Goal: Register for event/course

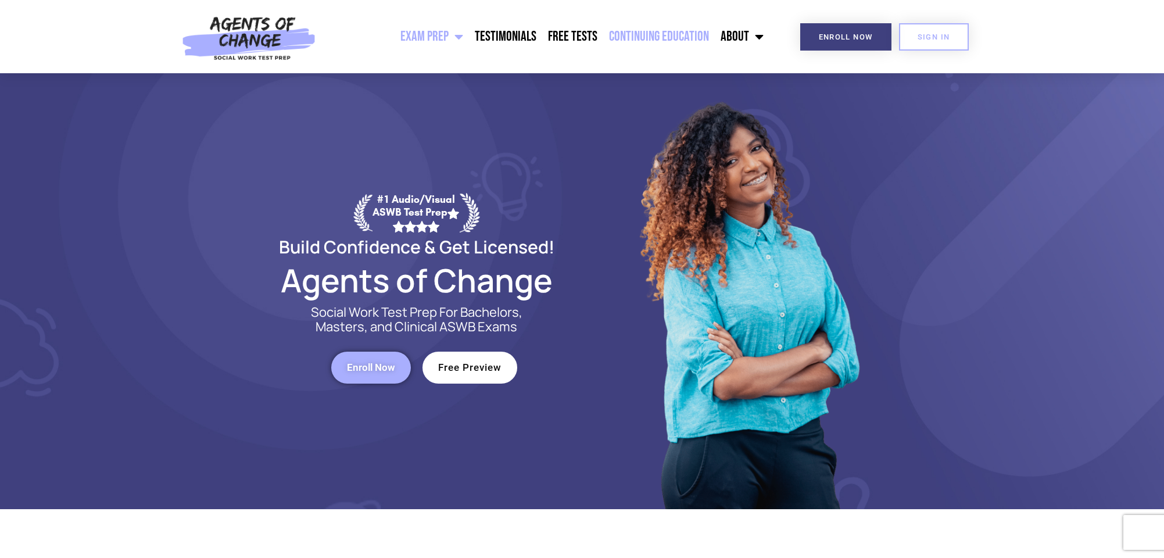
click at [654, 34] on link "Continuing Education" at bounding box center [659, 36] width 112 height 29
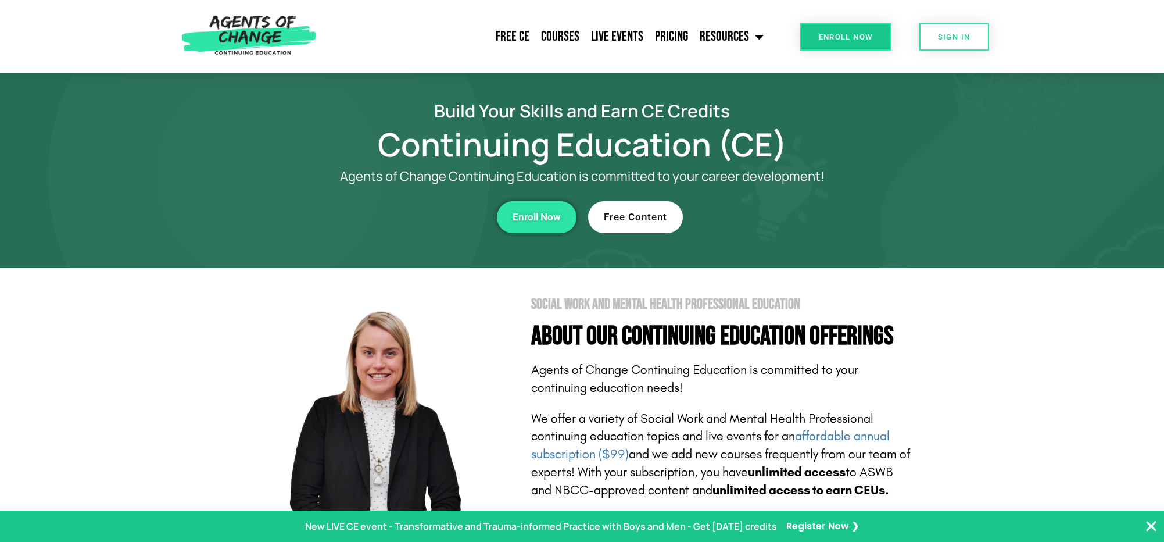
click at [645, 210] on link "Free Content" at bounding box center [635, 217] width 95 height 32
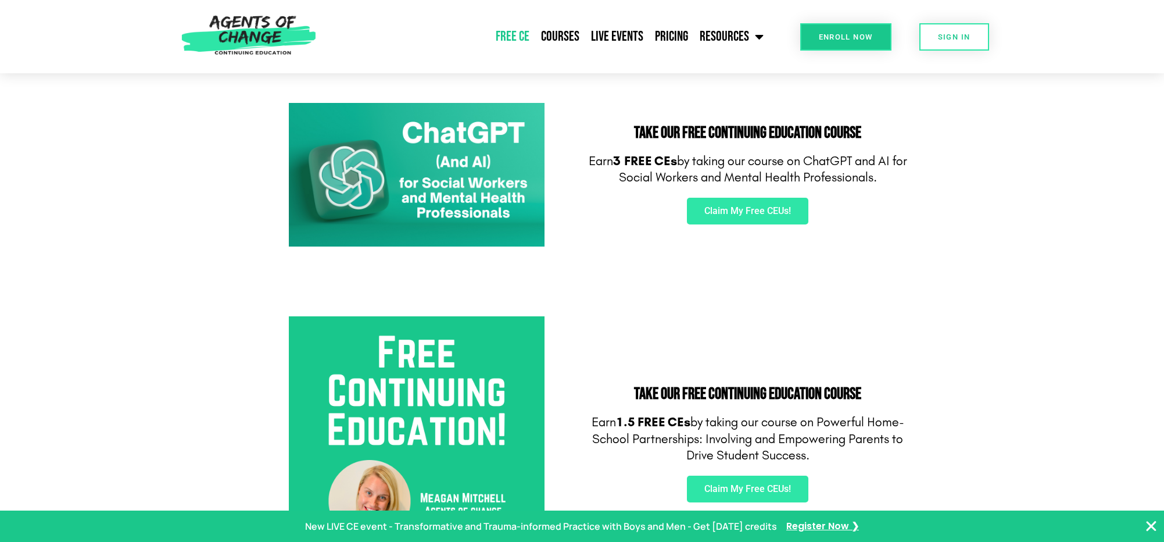
scroll to position [177, 0]
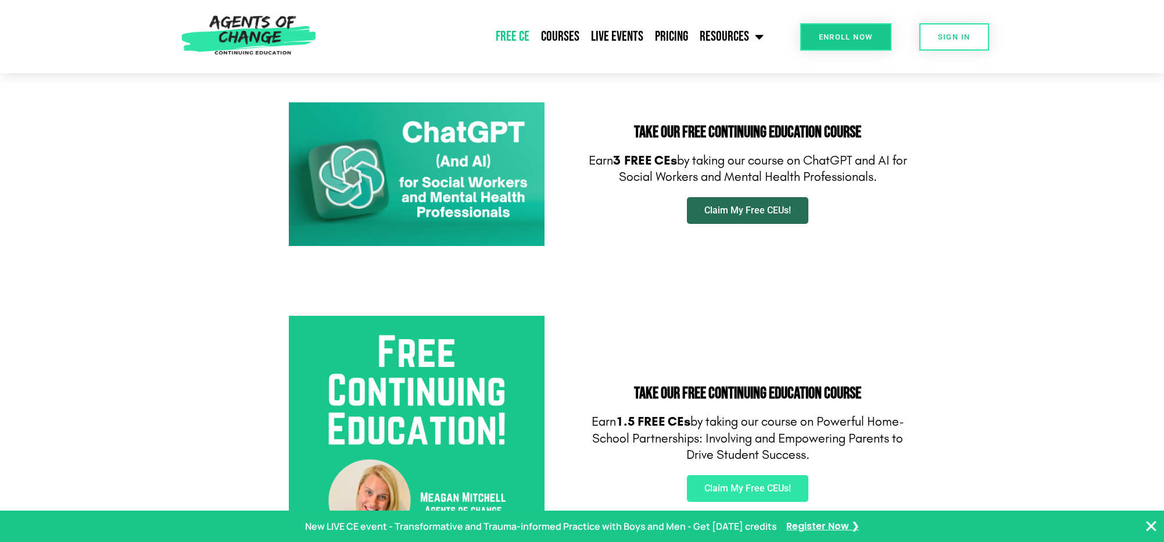
click at [746, 207] on span "Claim My Free CEUs!" at bounding box center [747, 210] width 87 height 9
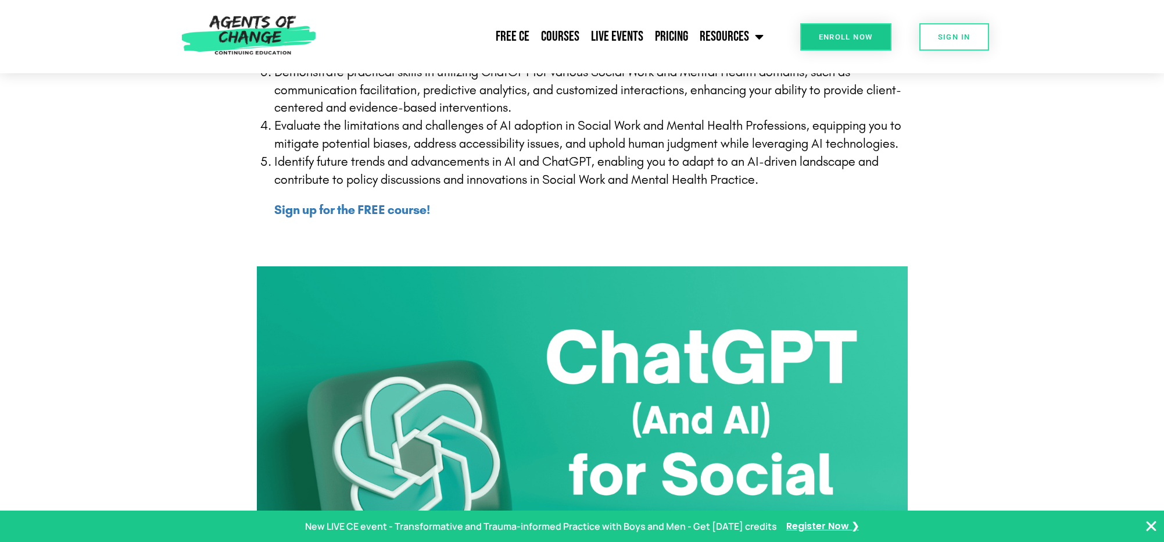
scroll to position [456, 0]
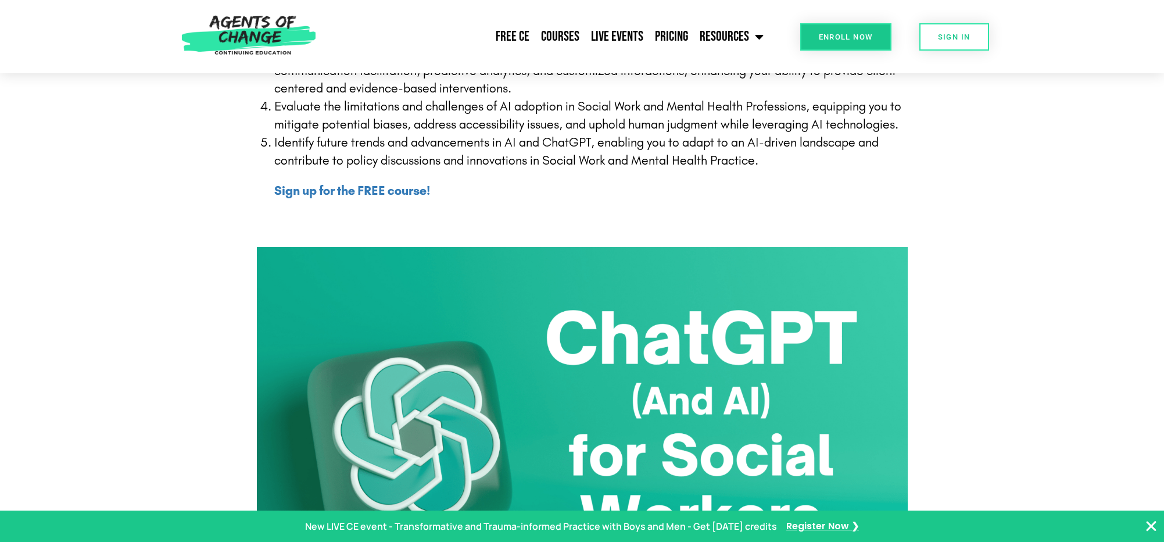
click at [850, 35] on span "Enroll Now" at bounding box center [846, 37] width 54 height 8
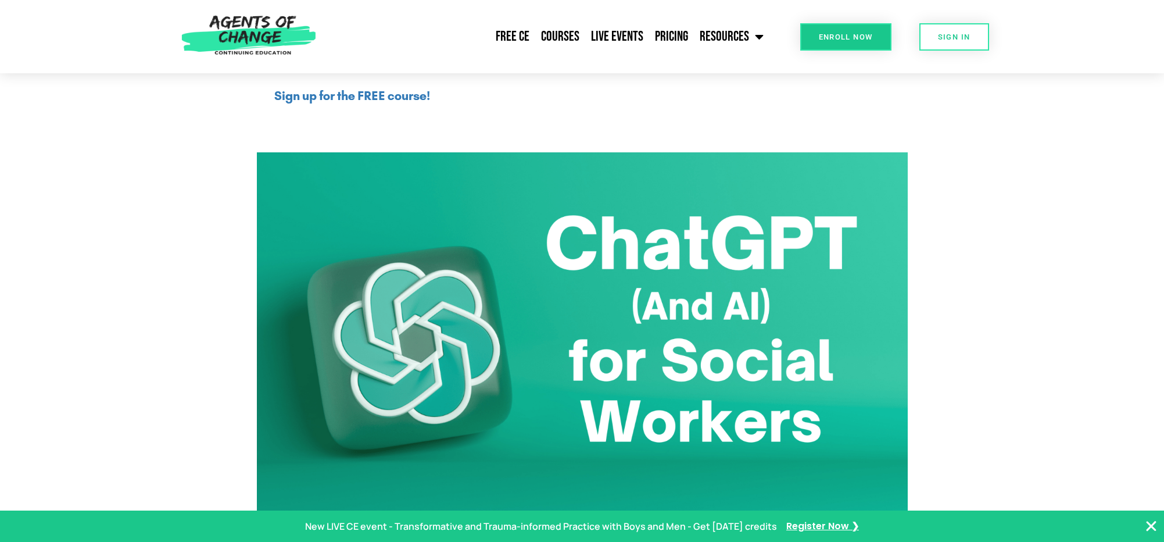
scroll to position [0, 0]
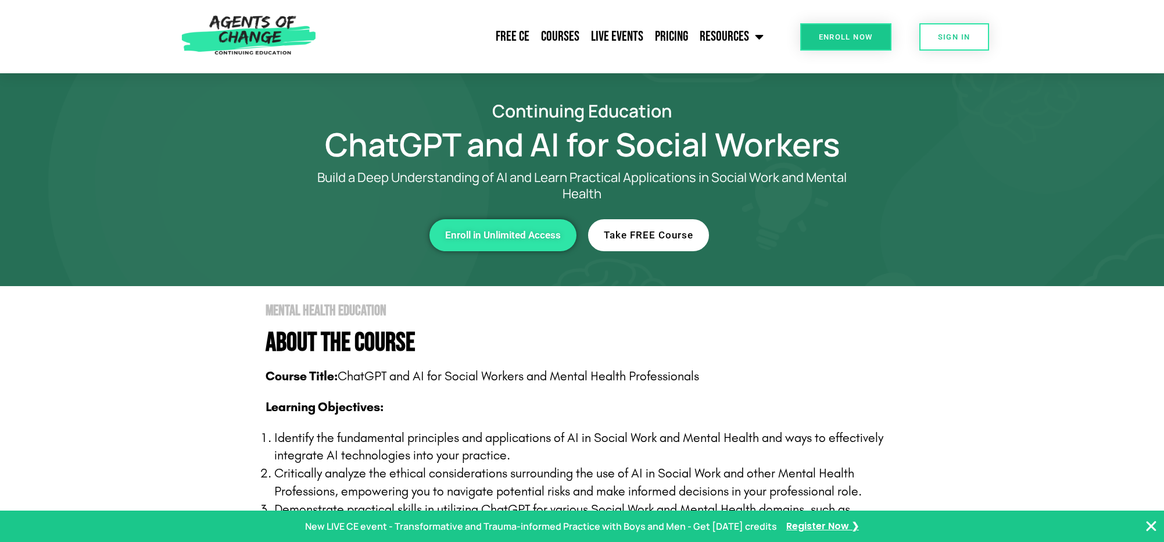
click at [664, 232] on span "Take FREE Course" at bounding box center [649, 235] width 90 height 10
